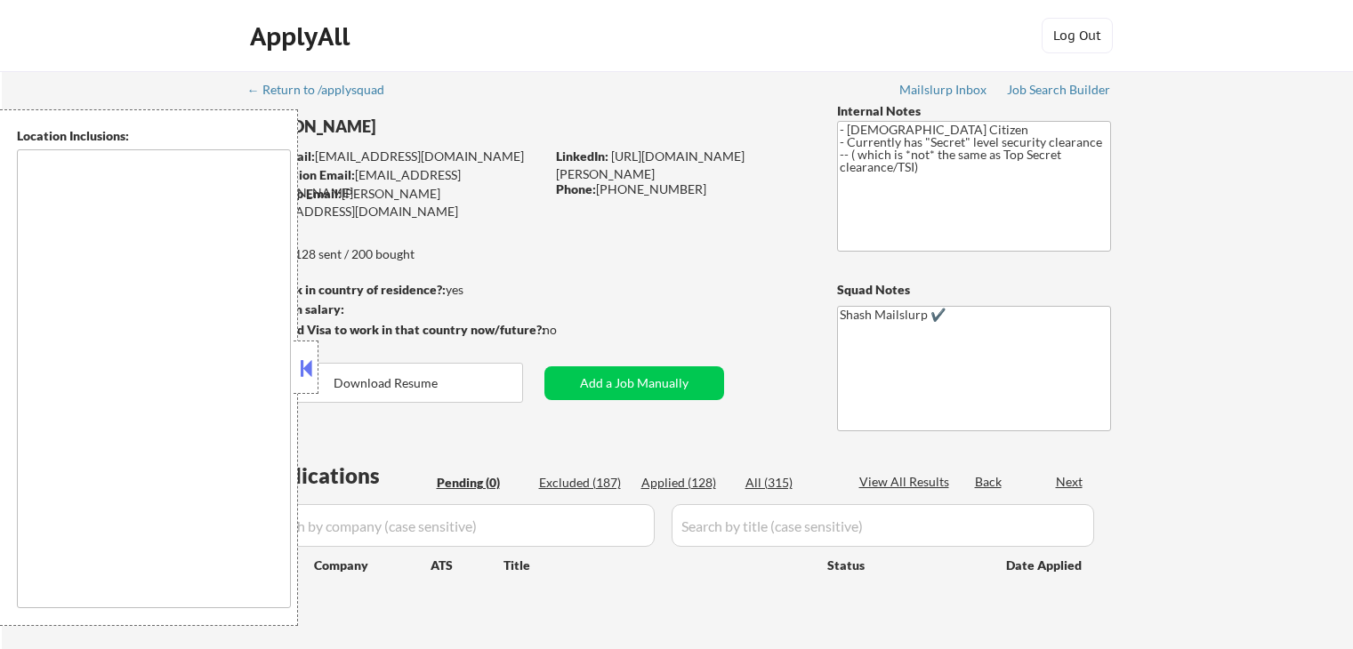
scroll to position [267, 0]
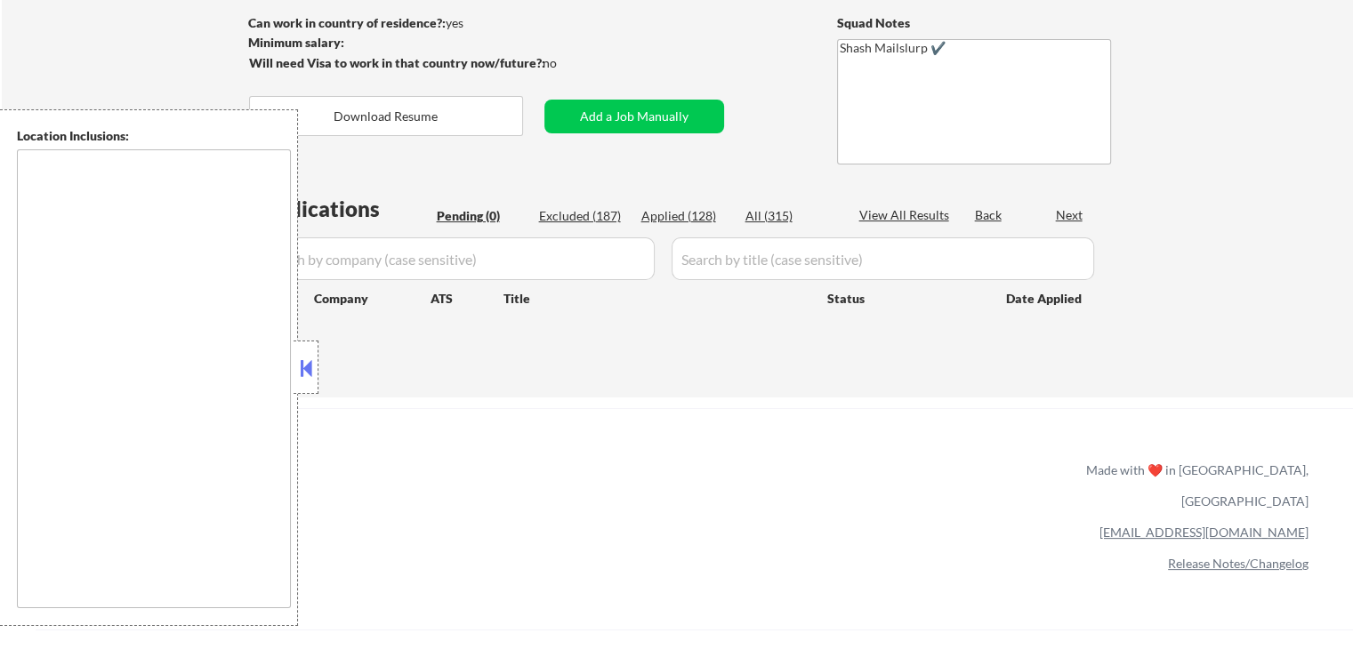
type textarea "[GEOGRAPHIC_DATA], [GEOGRAPHIC_DATA] [GEOGRAPHIC_DATA], [GEOGRAPHIC_DATA] [GEOG…"
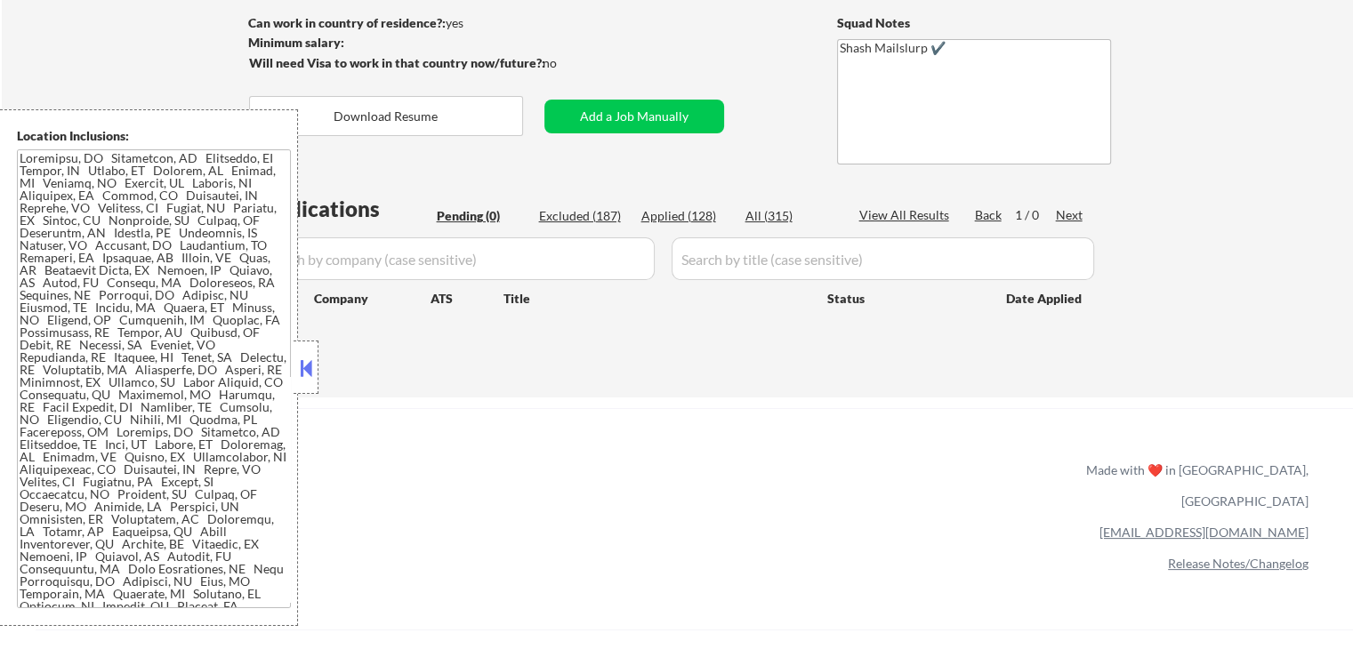
drag, startPoint x: 308, startPoint y: 374, endPoint x: 271, endPoint y: 333, distance: 54.8
click at [308, 362] on button at bounding box center [306, 368] width 20 height 27
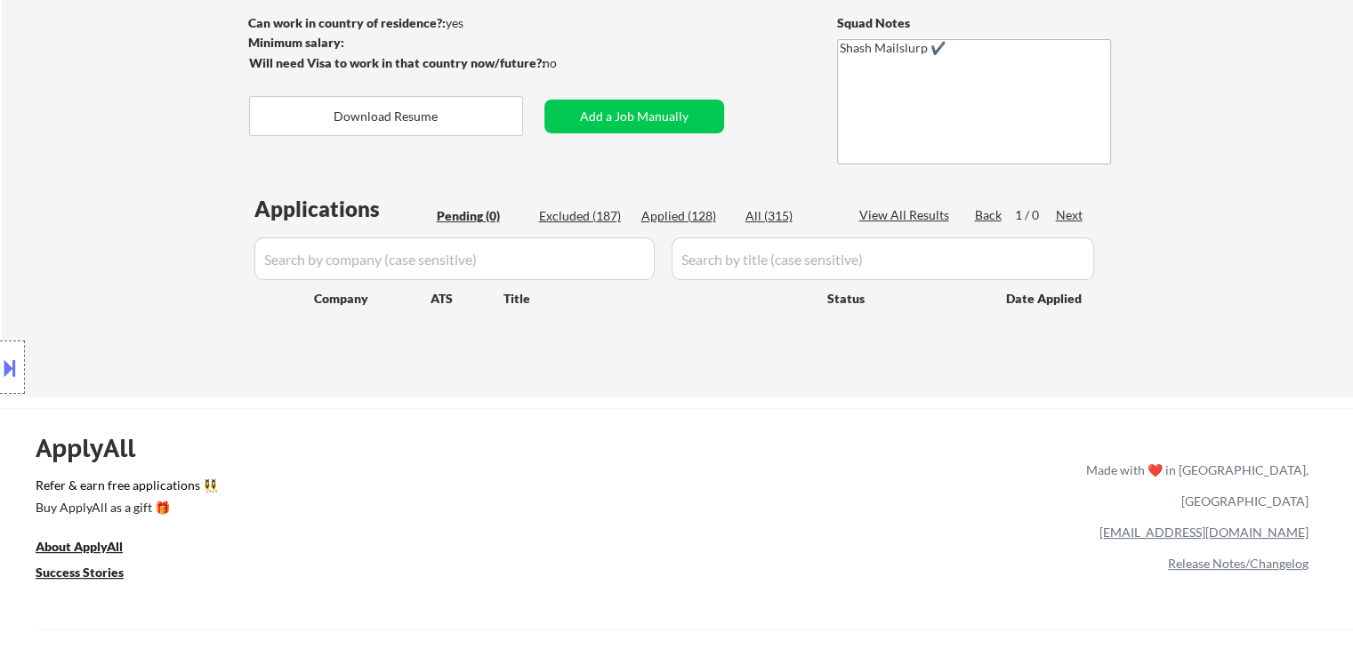
drag, startPoint x: 1231, startPoint y: 173, endPoint x: 1189, endPoint y: 177, distance: 42.0
click at [1231, 172] on div "← Return to /applysquad Mailslurp Inbox Job Search Builder [PERSON_NAME] User E…" at bounding box center [677, 100] width 1351 height 593
click at [1254, 163] on div "← Return to /applysquad Mailslurp Inbox Job Search Builder [PERSON_NAME] User E…" at bounding box center [677, 100] width 1351 height 593
click at [1256, 221] on div "← Return to /applysquad Mailslurp Inbox Job Search Builder [PERSON_NAME] User E…" at bounding box center [677, 100] width 1351 height 593
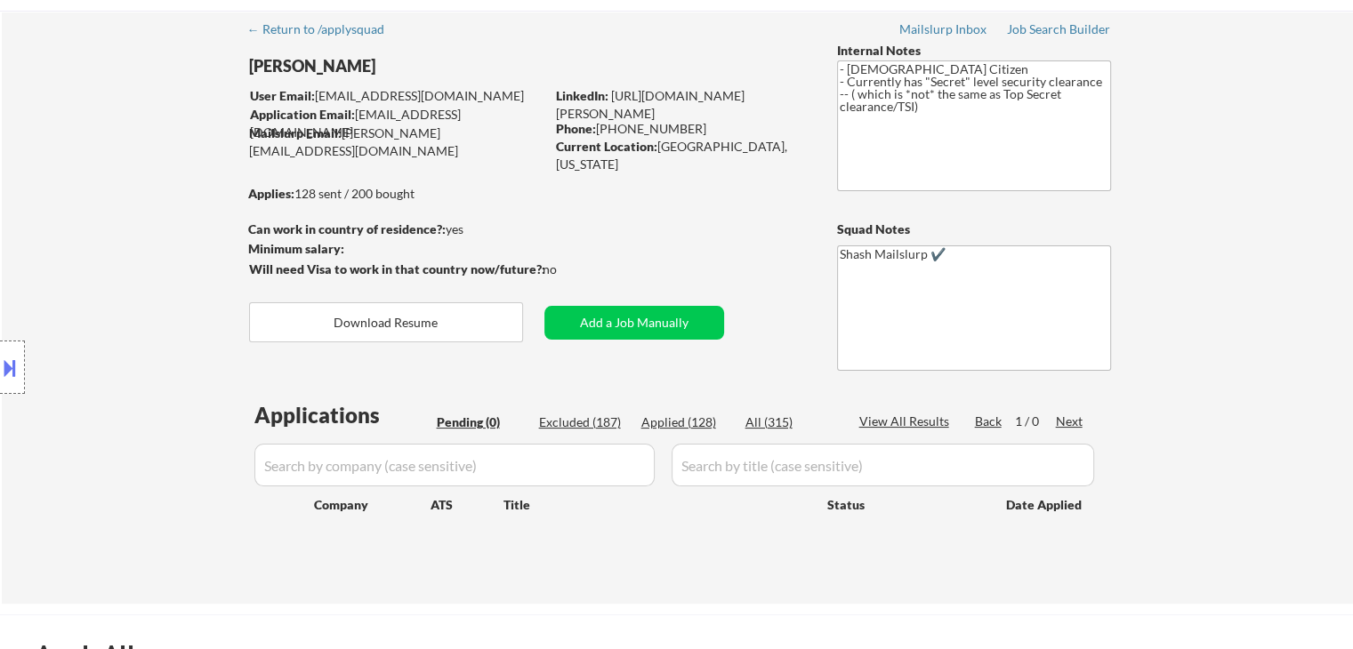
scroll to position [0, 0]
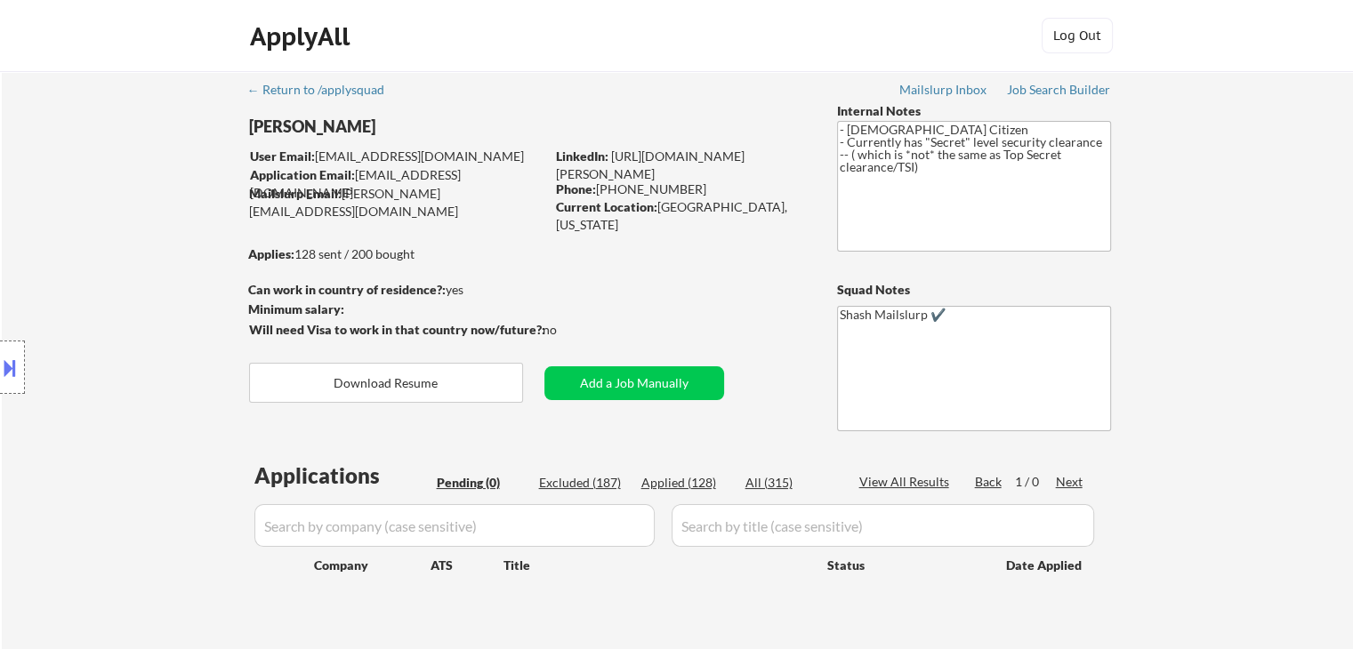
click at [641, 108] on div "← Return to /applysquad Mailslurp Inbox Job Search Builder [PERSON_NAME] User E…" at bounding box center [678, 360] width 888 height 579
click at [681, 109] on div "← Return to /applysquad Mailslurp Inbox Job Search Builder [PERSON_NAME] User E…" at bounding box center [678, 360] width 888 height 579
click at [684, 114] on div "← Return to /applysquad Mailslurp Inbox Job Search Builder [PERSON_NAME] User E…" at bounding box center [678, 360] width 888 height 579
click at [687, 108] on div "← Return to /applysquad Mailslurp Inbox Job Search Builder [PERSON_NAME] User E…" at bounding box center [678, 360] width 888 height 579
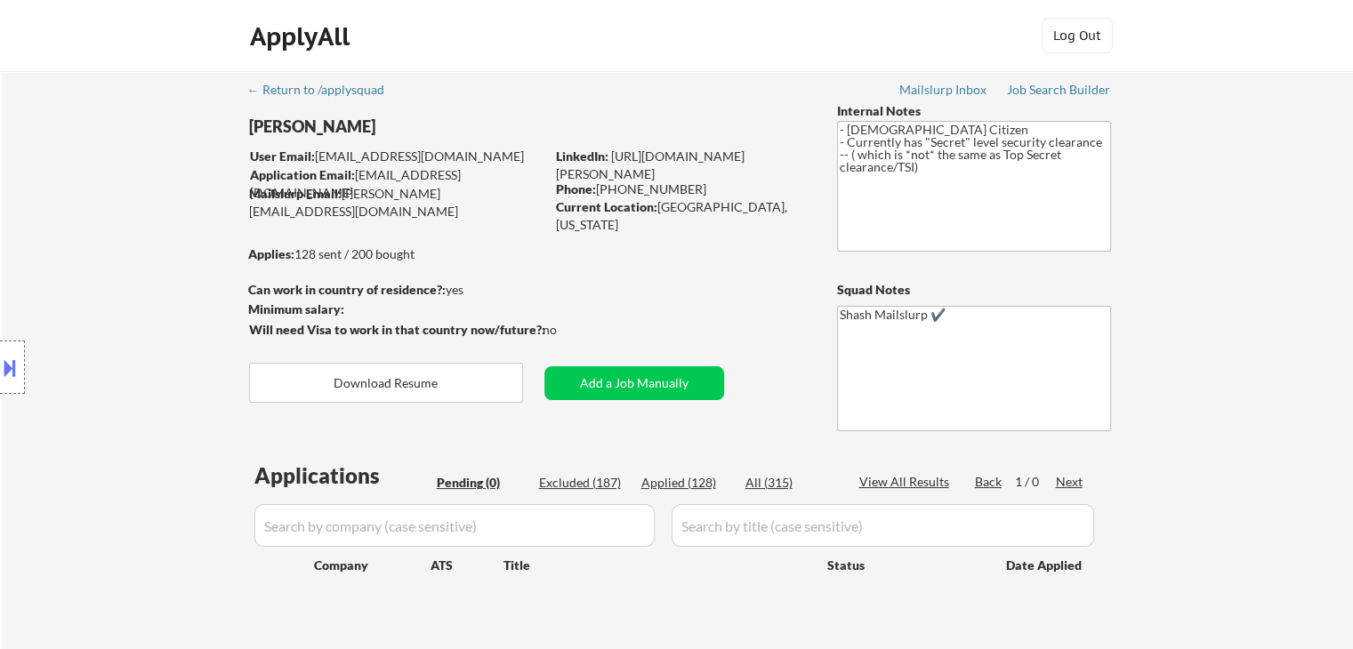
click at [687, 109] on div "← Return to /applysquad Mailslurp Inbox Job Search Builder [PERSON_NAME] User E…" at bounding box center [678, 360] width 888 height 579
click at [690, 91] on div "← Return to /applysquad Mailslurp Inbox Job Search Builder [PERSON_NAME] User E…" at bounding box center [678, 360] width 888 height 579
click at [669, 103] on div "← Return to /applysquad Mailslurp Inbox Job Search Builder [PERSON_NAME] User E…" at bounding box center [678, 360] width 888 height 579
click at [174, 311] on div "Location Inclusions:" at bounding box center [159, 367] width 318 height 517
click at [166, 353] on div "Location Inclusions:" at bounding box center [159, 367] width 318 height 517
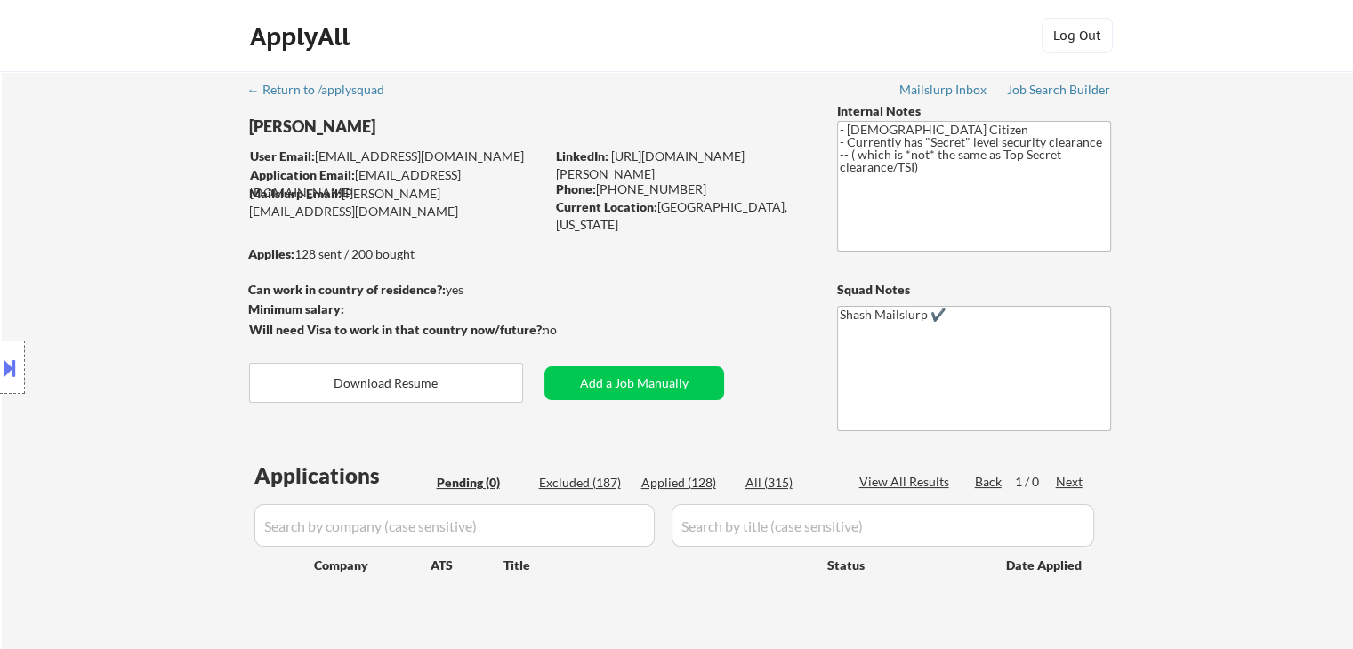
drag, startPoint x: 1289, startPoint y: 172, endPoint x: 1296, endPoint y: 139, distance: 33.7
click at [1289, 168] on div "← Return to /applysquad Mailslurp Inbox Job Search Builder [PERSON_NAME] User E…" at bounding box center [677, 367] width 1351 height 593
